Goal: Task Accomplishment & Management: Complete application form

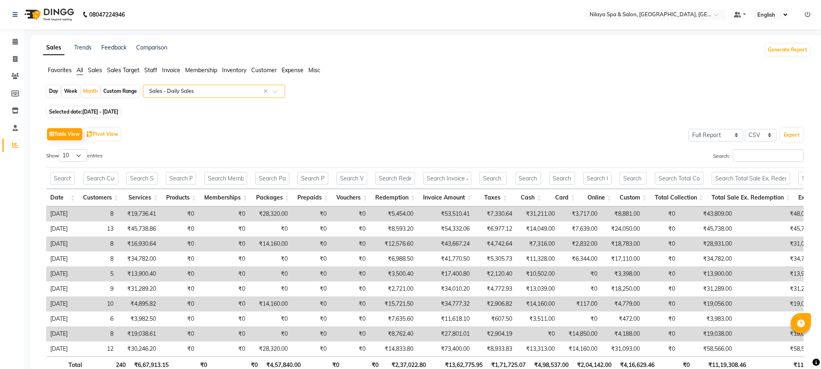
select select "full_report"
select select "csv"
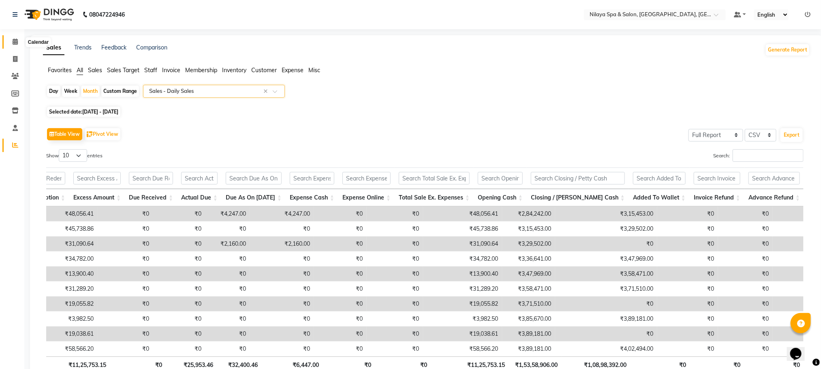
drag, startPoint x: 15, startPoint y: 39, endPoint x: 16, endPoint y: 48, distance: 8.6
click at [15, 39] on icon at bounding box center [15, 41] width 5 height 6
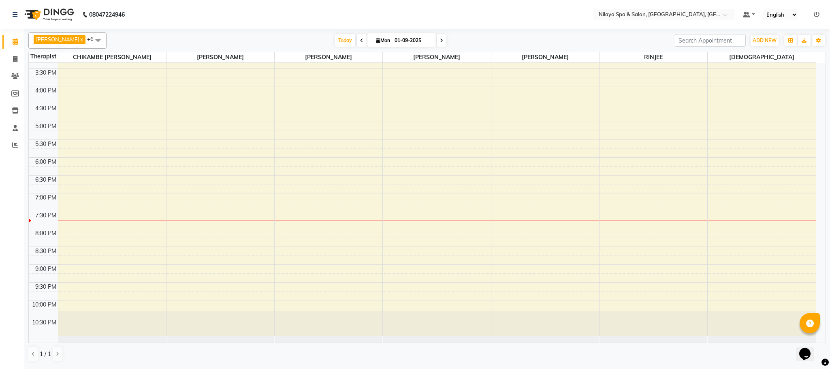
scroll to position [267, 0]
click at [394, 226] on div "8:00 AM 8:30 AM 9:00 AM 9:30 AM 10:00 AM 10:30 AM 11:00 AM 11:30 AM 12:00 PM 12…" at bounding box center [422, 64] width 787 height 534
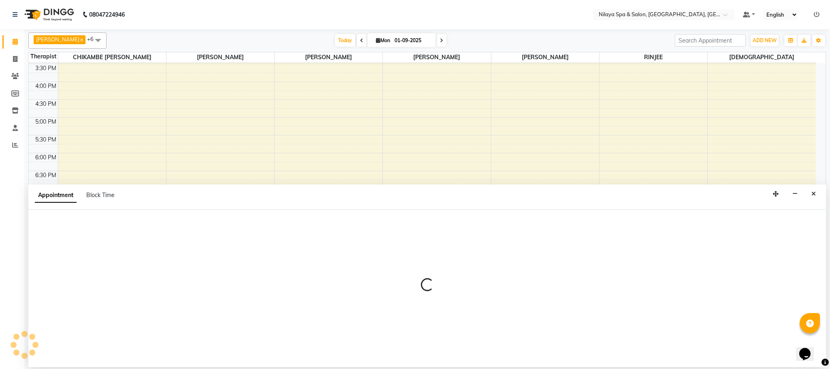
select select "90043"
select select "1185"
select select "tentative"
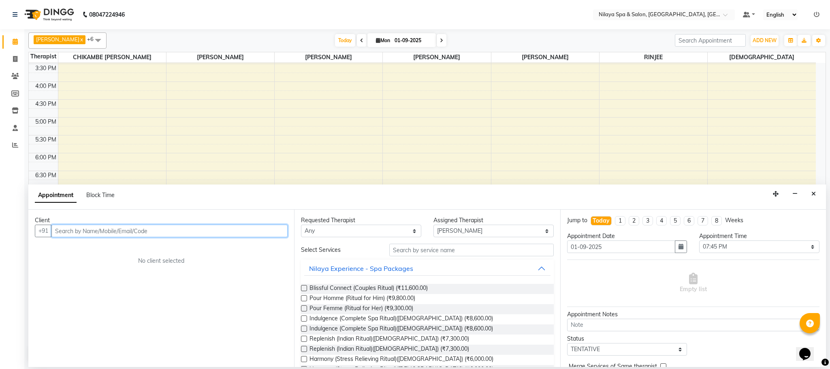
click at [78, 235] on input "text" at bounding box center [169, 230] width 236 height 13
drag, startPoint x: 82, startPoint y: 229, endPoint x: 110, endPoint y: 232, distance: 28.1
click at [85, 230] on input "940806063" at bounding box center [152, 230] width 203 height 13
type input "9408060603"
click at [275, 231] on span "Add Client" at bounding box center [270, 230] width 27 height 7
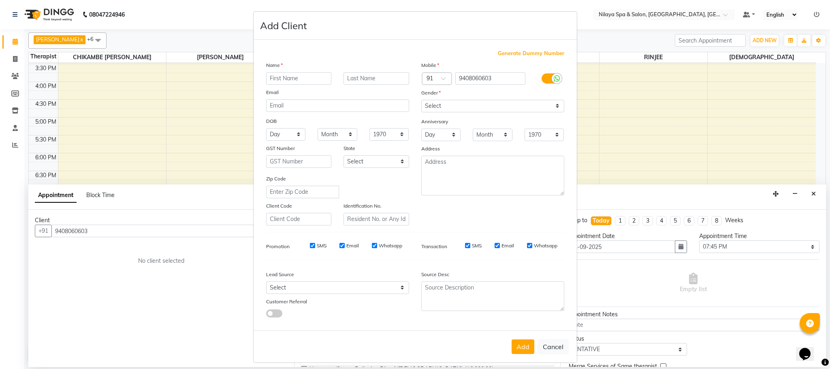
drag, startPoint x: 262, startPoint y: 71, endPoint x: 263, endPoint y: 77, distance: 6.1
click at [262, 77] on div "Name Email DOB Day 01 02 03 04 05 06 07 08 09 10 11 12 13 14 15 16 17 18 19 20 …" at bounding box center [337, 143] width 155 height 164
click at [299, 83] on input "text" at bounding box center [299, 78] width 66 height 13
type input "MALHAR"
click at [350, 73] on input "text" at bounding box center [377, 78] width 66 height 13
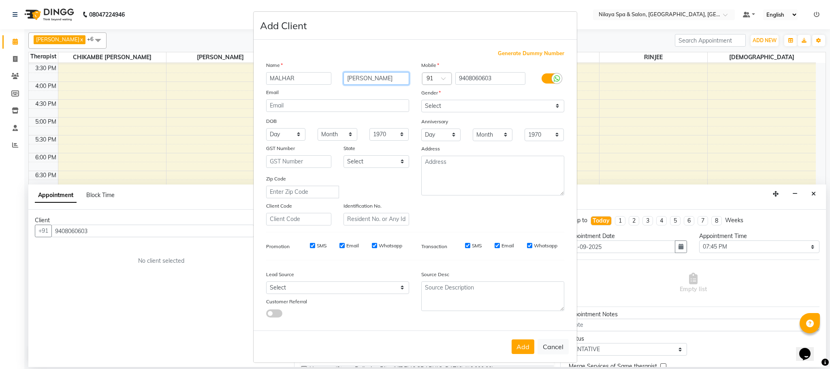
type input "[PERSON_NAME]"
click at [552, 106] on select "Select [DEMOGRAPHIC_DATA] [DEMOGRAPHIC_DATA] Other Prefer Not To Say" at bounding box center [492, 106] width 143 height 13
select select "[DEMOGRAPHIC_DATA]"
click at [421, 100] on select "Select [DEMOGRAPHIC_DATA] [DEMOGRAPHIC_DATA] Other Prefer Not To Say" at bounding box center [492, 106] width 143 height 13
click at [518, 345] on button "Add" at bounding box center [523, 346] width 23 height 15
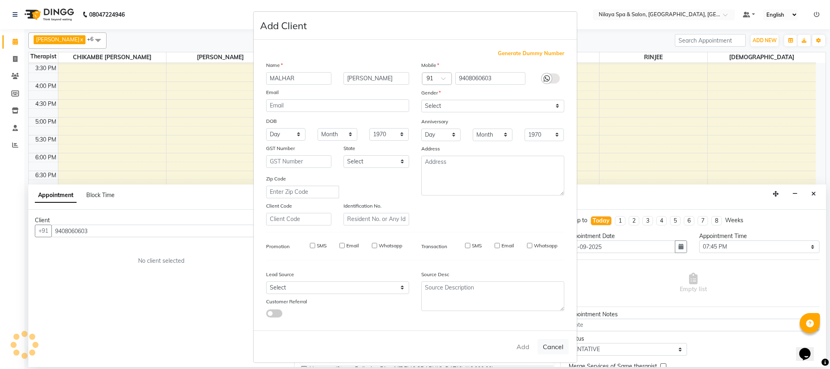
type input "94******03"
select select
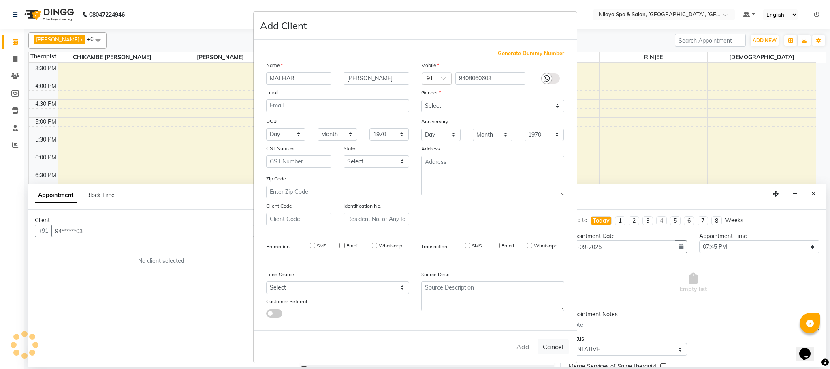
select select
checkbox input "false"
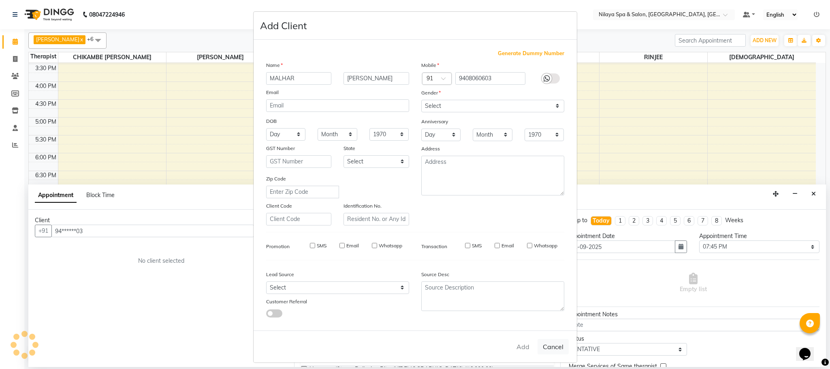
checkbox input "false"
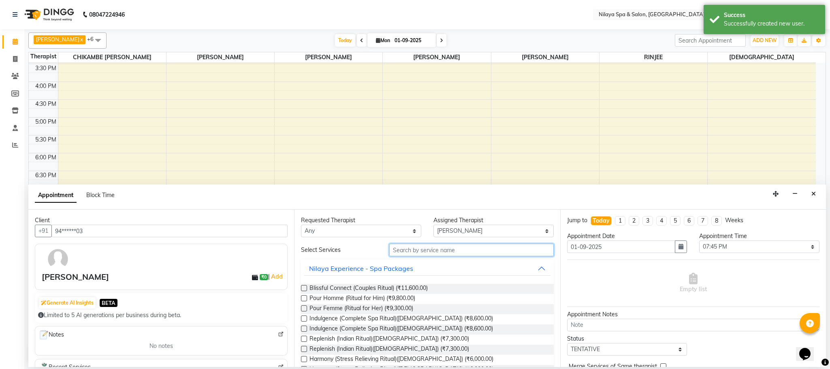
click at [411, 256] on input "text" at bounding box center [471, 249] width 164 height 13
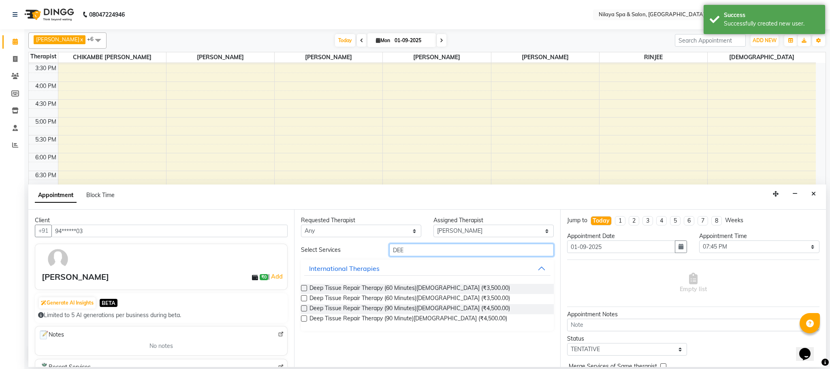
type input "DEE"
click at [305, 309] on label at bounding box center [304, 308] width 6 height 6
click at [305, 309] on input "checkbox" at bounding box center [303, 308] width 5 height 5
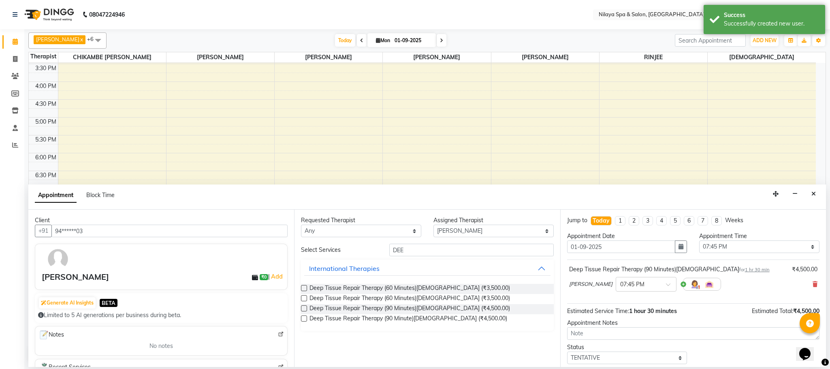
click at [305, 309] on label at bounding box center [304, 308] width 6 height 6
click at [305, 309] on input "checkbox" at bounding box center [303, 308] width 5 height 5
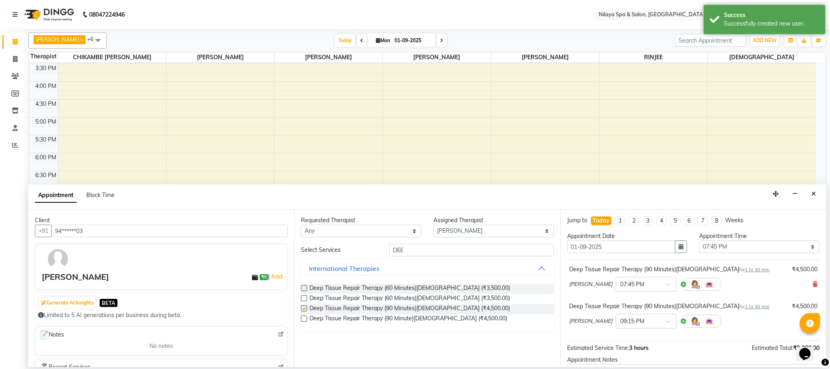
checkbox input "false"
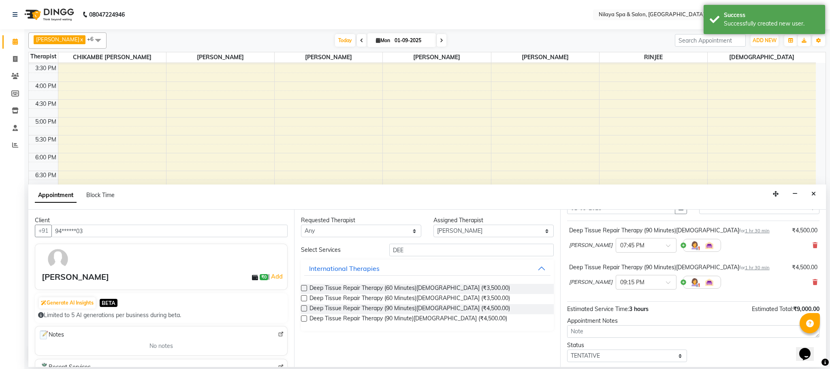
scroll to position [86, 0]
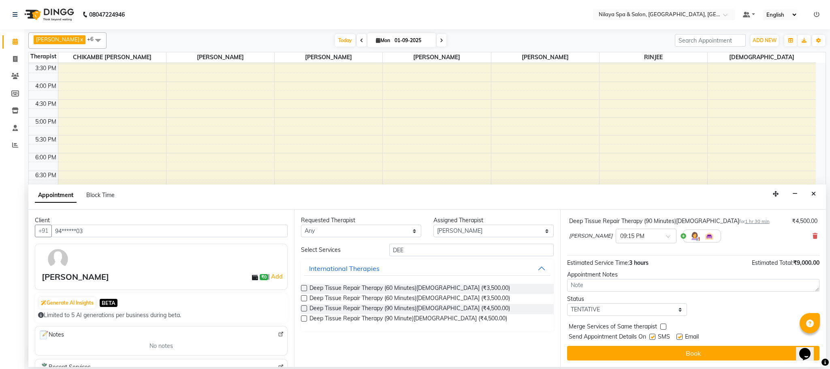
click at [693, 352] on button "Book" at bounding box center [693, 353] width 252 height 15
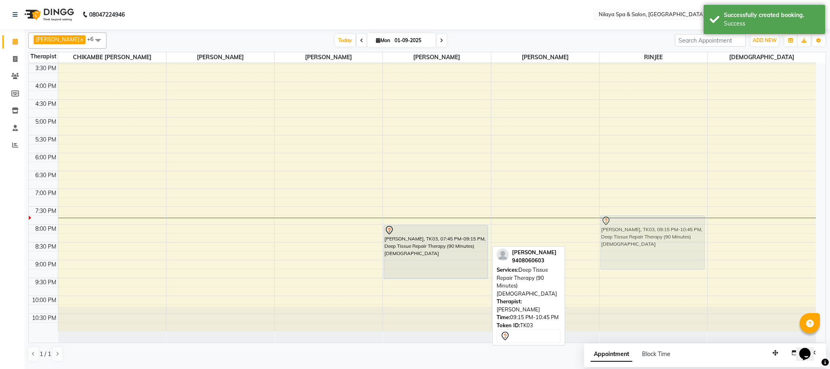
drag, startPoint x: 437, startPoint y: 294, endPoint x: 626, endPoint y: 234, distance: 198.2
click at [626, 234] on tr "[PERSON_NAME], TK02, 01:15 PM-02:15 PM, Deep Tissue Repair Therapy (60 Minutes)…" at bounding box center [422, 64] width 787 height 534
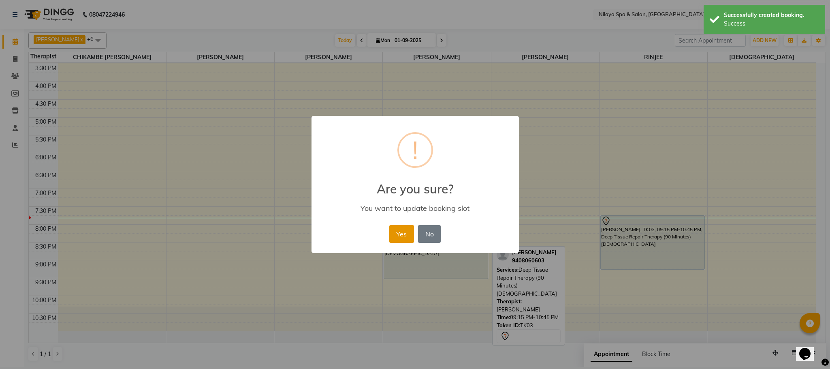
click at [406, 231] on button "Yes" at bounding box center [401, 234] width 25 height 18
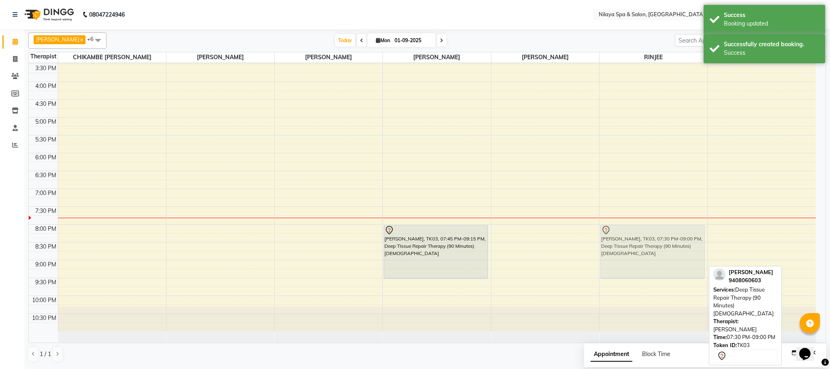
click at [610, 250] on div "[PERSON_NAME], TK03, 07:30 PM-09:00 PM, Deep Tissue Repair Therapy (90 Minutes)…" at bounding box center [654, 64] width 108 height 534
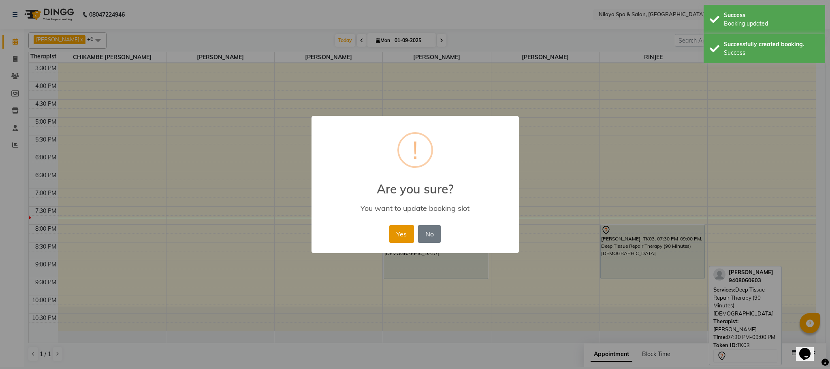
click at [398, 233] on button "Yes" at bounding box center [401, 234] width 25 height 18
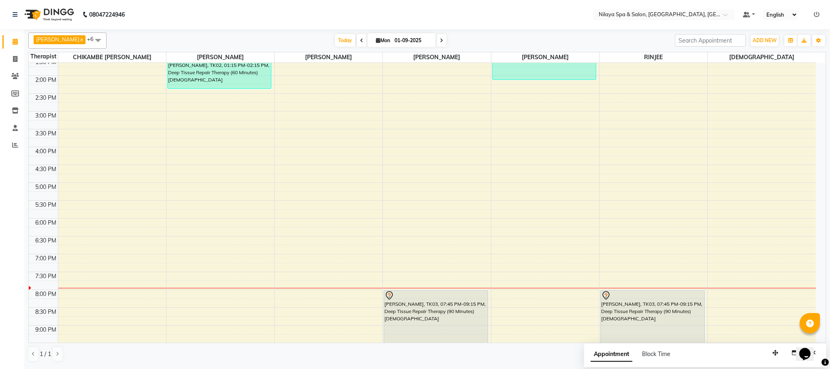
scroll to position [267, 0]
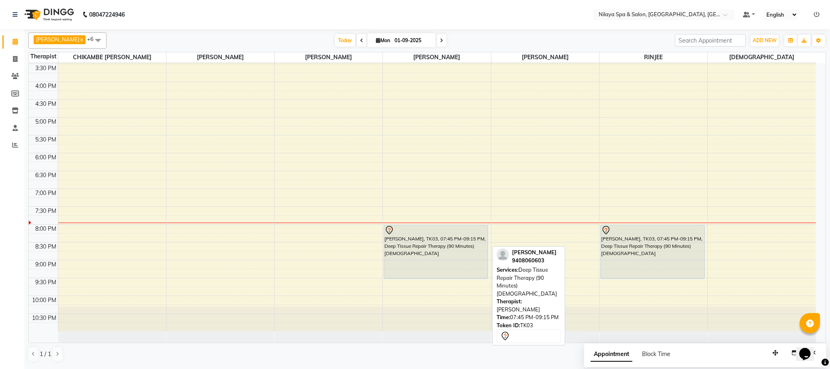
click at [439, 245] on div "[PERSON_NAME], TK03, 07:45 PM-09:15 PM, Deep Tissue Repair Therapy (90 Minutes)…" at bounding box center [436, 251] width 104 height 53
click at [442, 249] on div "[PERSON_NAME], TK03, 07:45 PM-09:15 PM, Deep Tissue Repair Therapy (90 Minutes)…" at bounding box center [436, 251] width 104 height 53
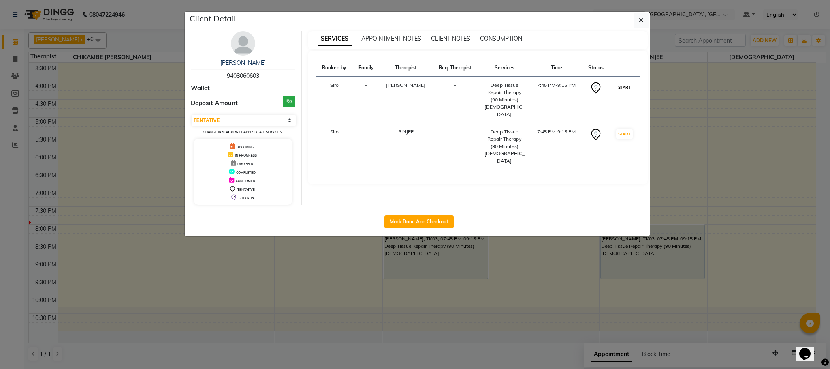
click at [625, 85] on button "START" at bounding box center [624, 87] width 17 height 10
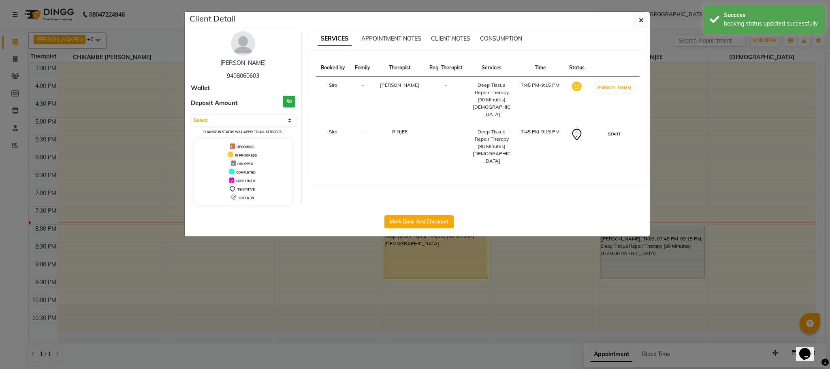
click at [616, 129] on button "START" at bounding box center [614, 134] width 17 height 10
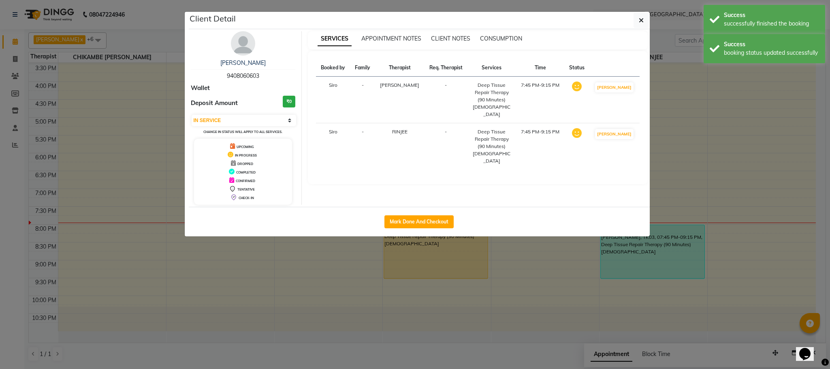
select select "select"
click at [581, 128] on icon at bounding box center [577, 133] width 10 height 10
click at [538, 289] on ngb-modal-window "Client Detail [PERSON_NAME] 9408060603 Wallet Deposit Amount ₹0 Select MARK DON…" at bounding box center [415, 184] width 830 height 369
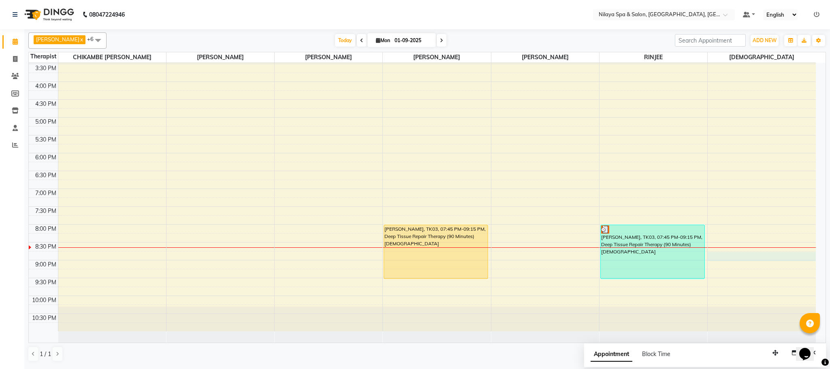
click at [723, 255] on div "8:00 AM 8:30 AM 9:00 AM 9:30 AM 10:00 AM 10:30 AM 11:00 AM 11:30 AM 12:00 PM 12…" at bounding box center [422, 64] width 787 height 534
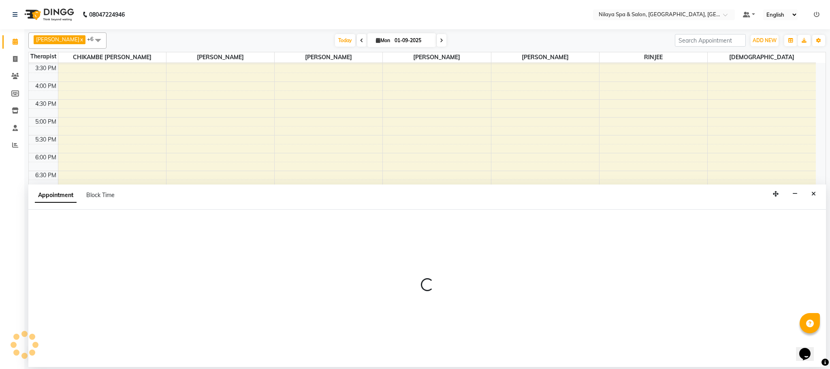
select select "85437"
select select "1230"
select select "tentative"
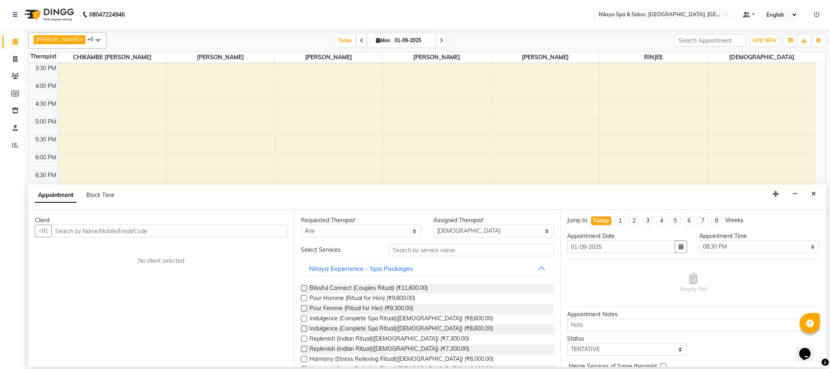
drag, startPoint x: 71, startPoint y: 235, endPoint x: 76, endPoint y: 237, distance: 5.6
click at [71, 235] on input "text" at bounding box center [169, 230] width 236 height 13
type input "9039922507"
click at [262, 233] on span "Add Client" at bounding box center [270, 230] width 27 height 7
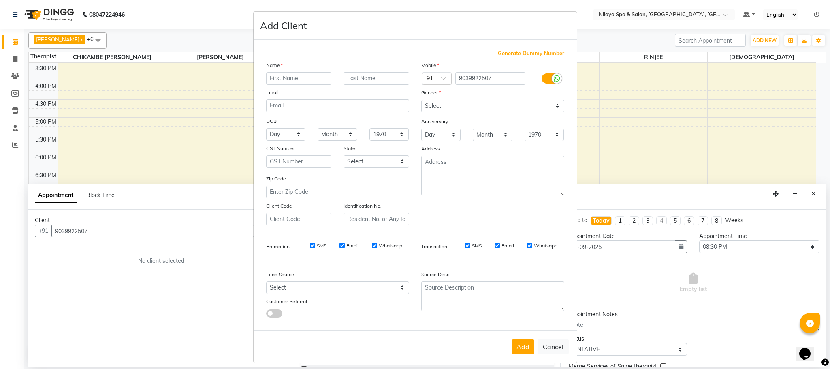
click at [276, 78] on input "text" at bounding box center [299, 78] width 66 height 13
type input "vijay"
click at [546, 102] on select "Select [DEMOGRAPHIC_DATA] [DEMOGRAPHIC_DATA] Other Prefer Not To Say" at bounding box center [492, 106] width 143 height 13
select select "[DEMOGRAPHIC_DATA]"
click at [421, 100] on select "Select [DEMOGRAPHIC_DATA] [DEMOGRAPHIC_DATA] Other Prefer Not To Say" at bounding box center [492, 106] width 143 height 13
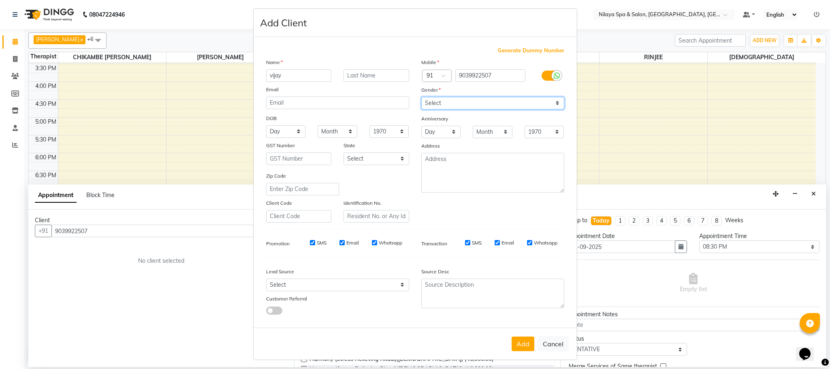
scroll to position [4, 0]
click at [520, 342] on button "Add" at bounding box center [523, 342] width 23 height 15
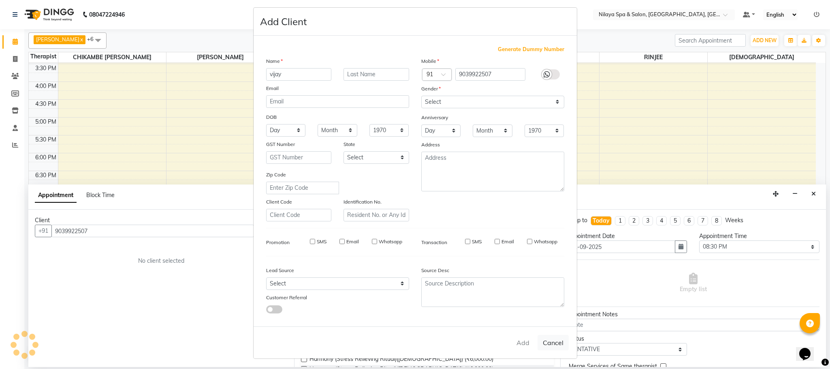
type input "90******07"
select select
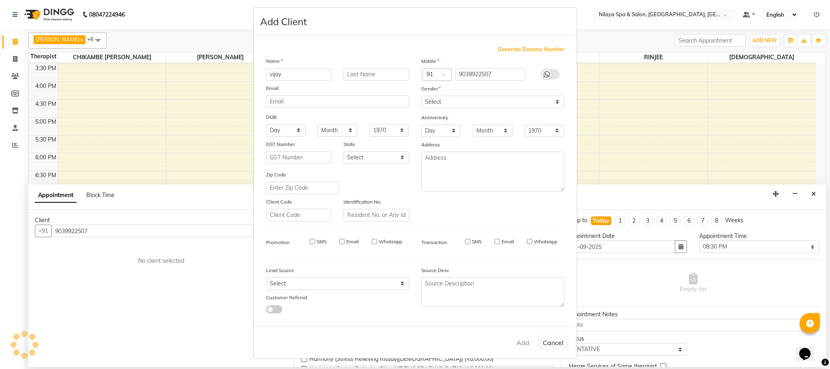
select select
checkbox input "false"
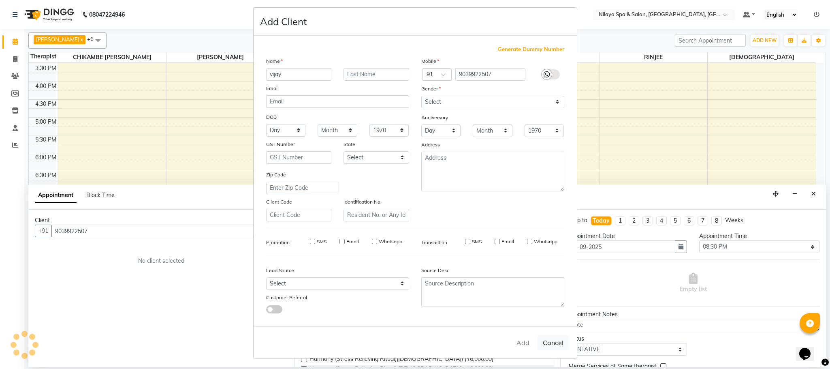
checkbox input "false"
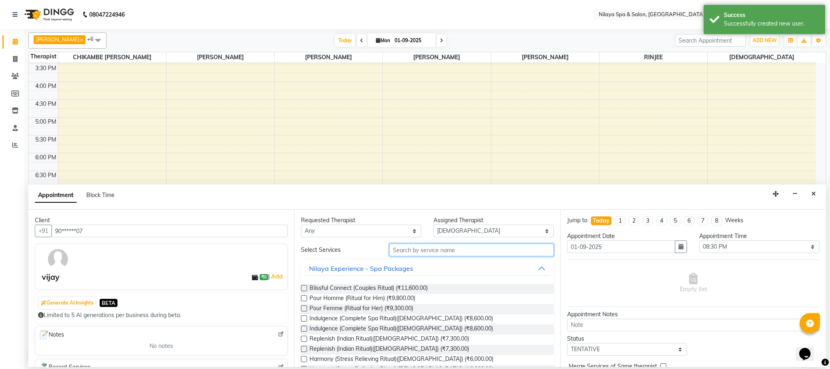
click at [401, 247] on input "text" at bounding box center [471, 249] width 164 height 13
type input "d"
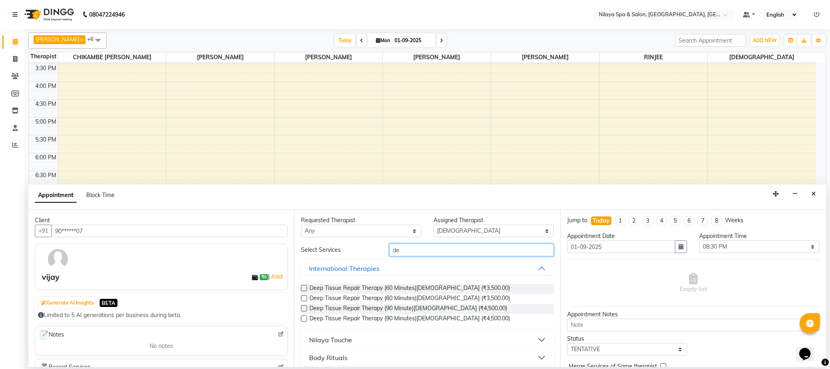
type input "de"
click at [304, 288] on label at bounding box center [304, 288] width 6 height 6
click at [304, 288] on input "checkbox" at bounding box center [303, 288] width 5 height 5
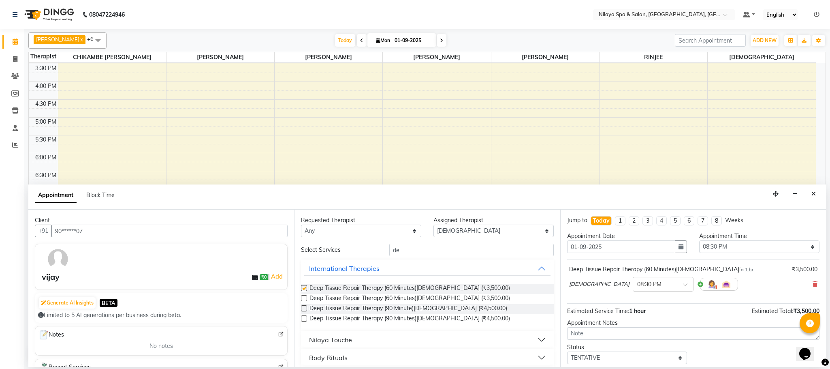
checkbox input "false"
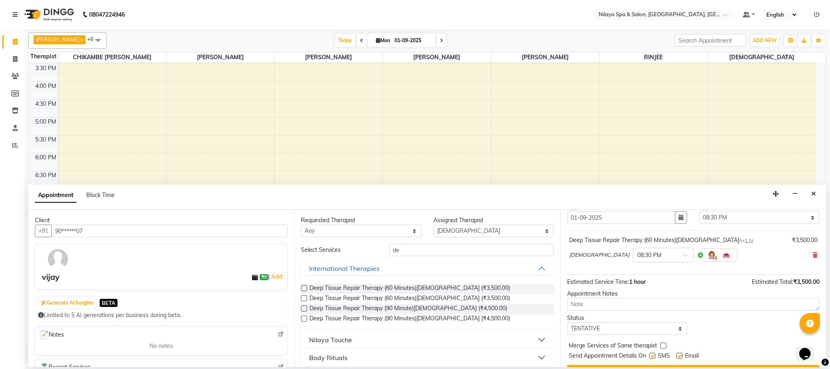
scroll to position [50, 0]
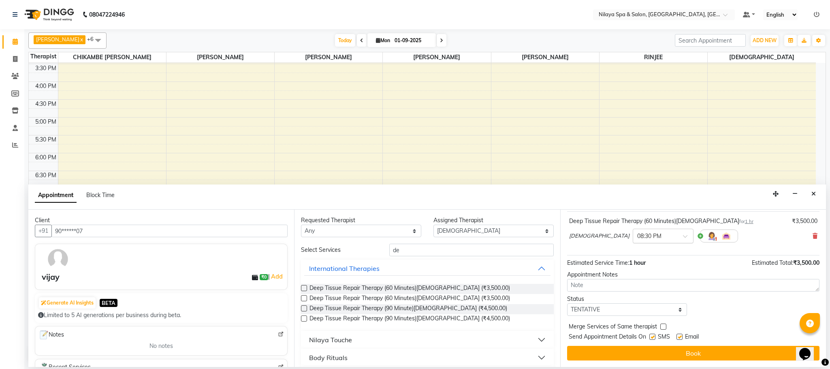
click at [683, 236] on span at bounding box center [688, 238] width 10 height 9
click at [633, 249] on div "08:30 PM" at bounding box center [663, 251] width 60 height 15
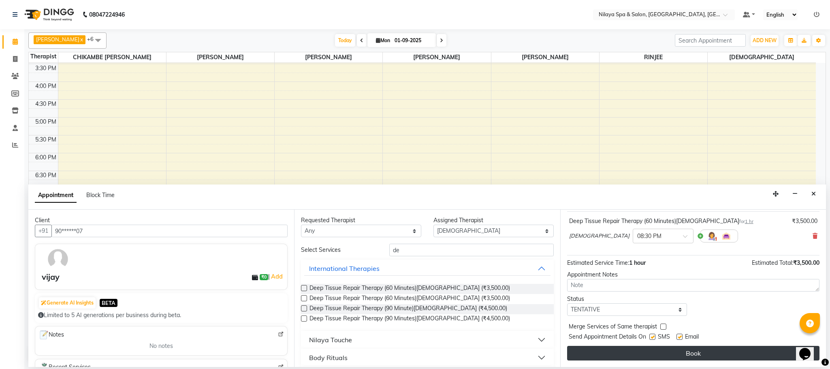
click at [661, 354] on button "Book" at bounding box center [693, 353] width 252 height 15
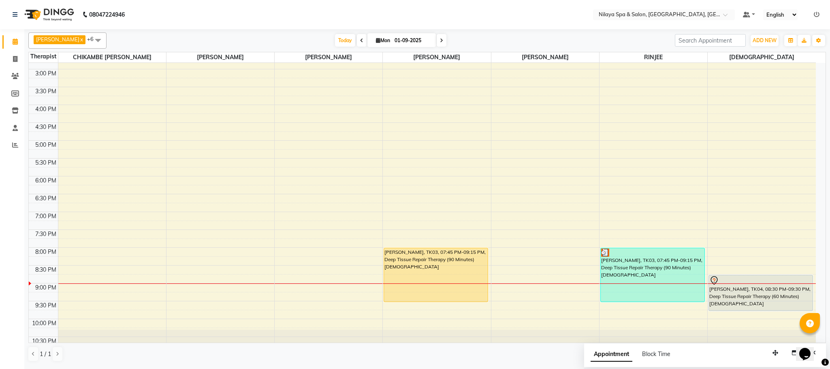
scroll to position [267, 0]
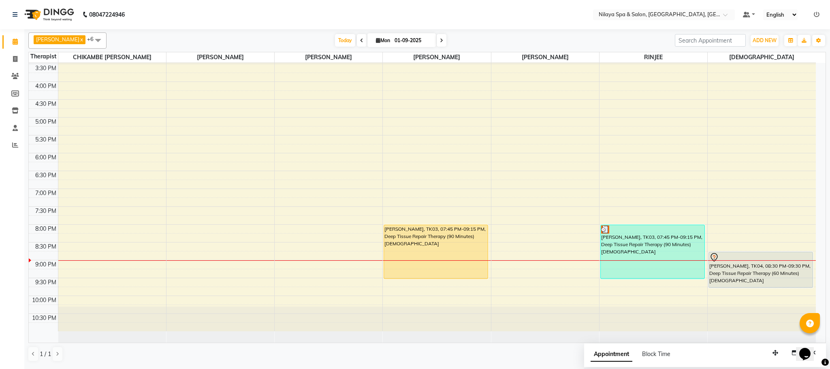
click at [293, 265] on div "8:00 AM 8:30 AM 9:00 AM 9:30 AM 10:00 AM 10:30 AM 11:00 AM 11:30 AM 12:00 PM 12…" at bounding box center [422, 64] width 787 height 534
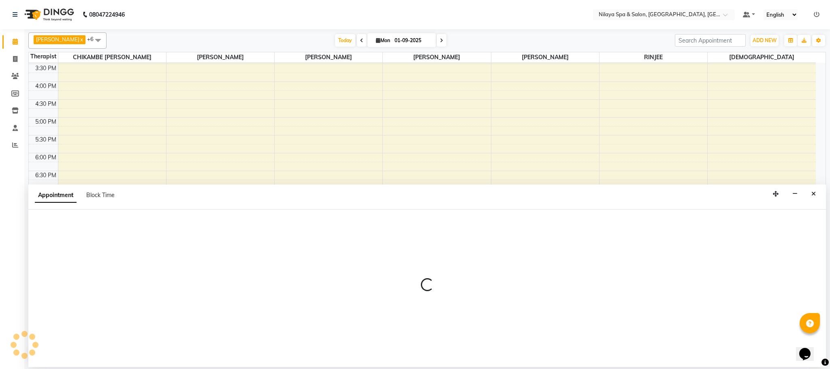
select select "72264"
select select "1245"
select select "tentative"
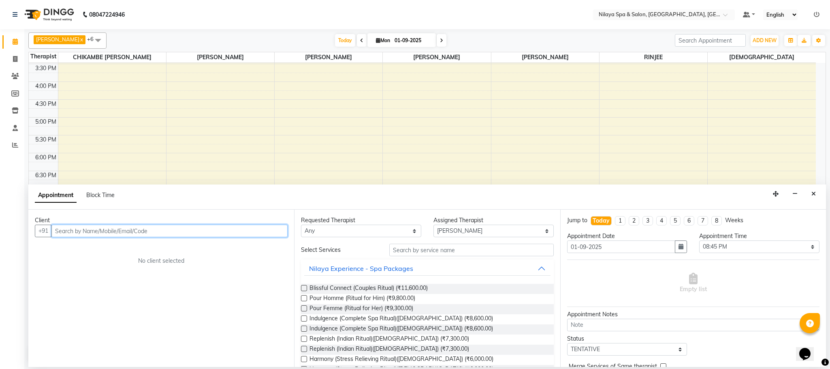
click at [115, 233] on input "text" at bounding box center [169, 230] width 236 height 13
